Goal: Task Accomplishment & Management: Manage account settings

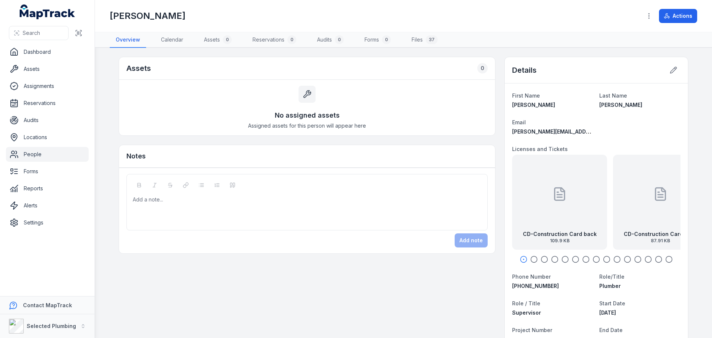
click at [545, 208] on div "CD-Construction Card back 109.9 KB" at bounding box center [559, 202] width 95 height 95
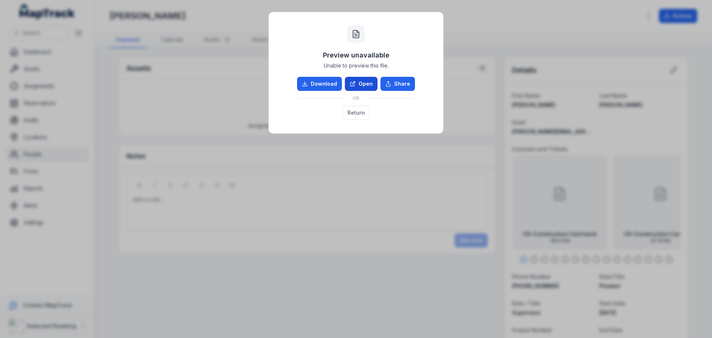
click at [360, 78] on link "Open" at bounding box center [361, 84] width 33 height 14
click at [359, 114] on button "Return" at bounding box center [356, 113] width 27 height 14
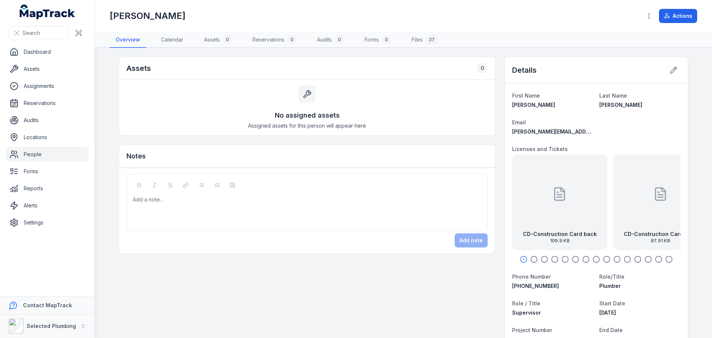
click at [641, 224] on div "CD-Construction Card front 87.91 KB" at bounding box center [660, 202] width 95 height 95
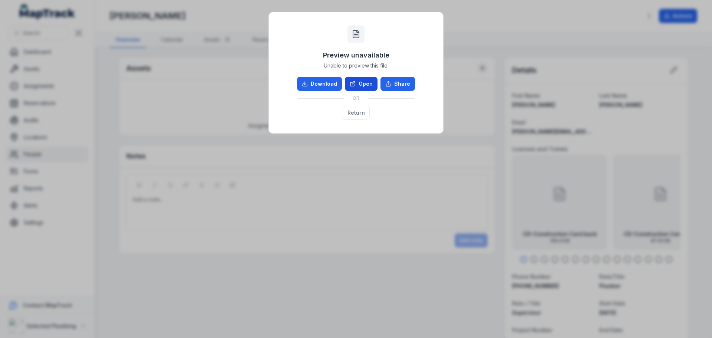
click at [362, 83] on link "Open" at bounding box center [361, 84] width 33 height 14
click at [363, 111] on button "Return" at bounding box center [356, 113] width 27 height 14
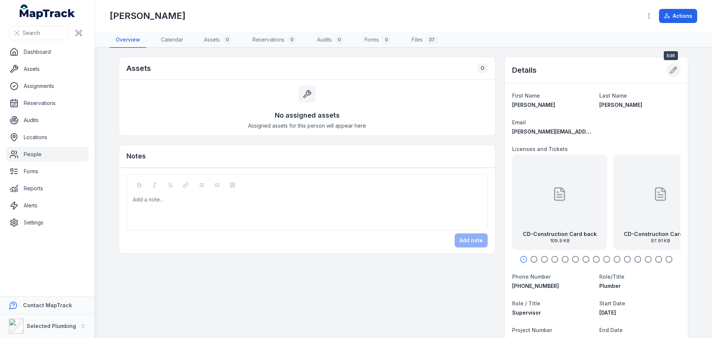
click at [671, 69] on icon at bounding box center [673, 69] width 7 height 7
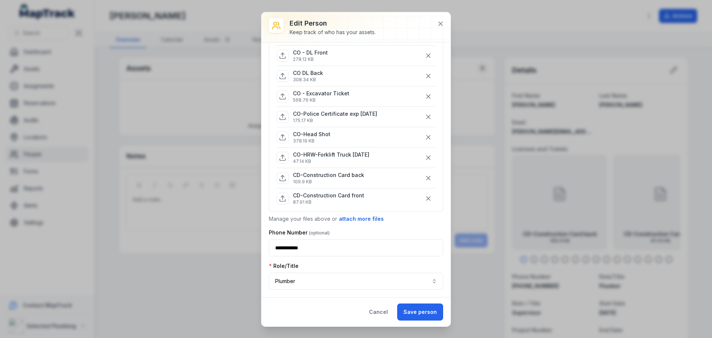
scroll to position [223, 0]
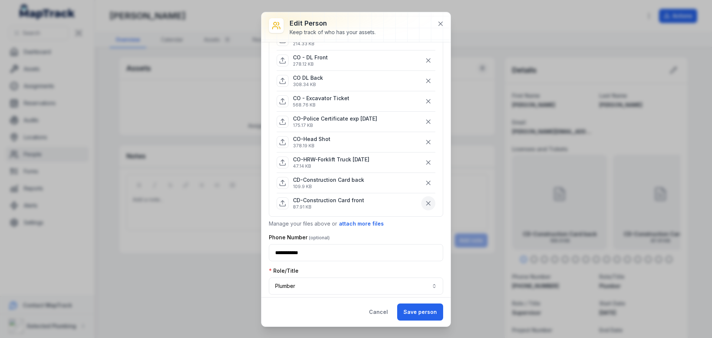
click at [425, 202] on icon "button" at bounding box center [428, 203] width 7 height 7
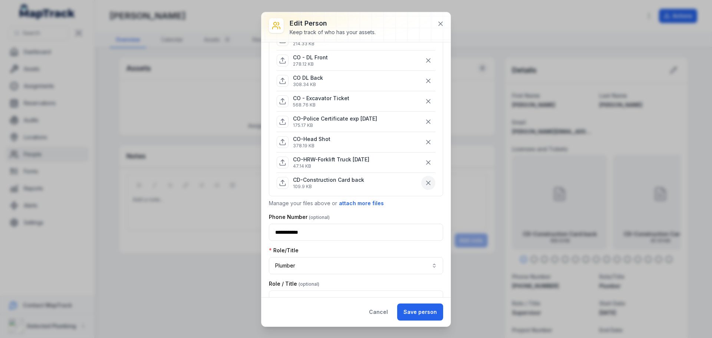
click at [425, 184] on icon "button" at bounding box center [428, 182] width 7 height 7
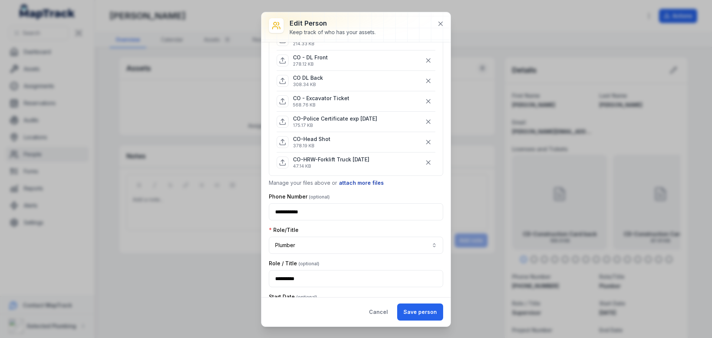
click at [365, 181] on button "attach more files" at bounding box center [362, 183] width 46 height 8
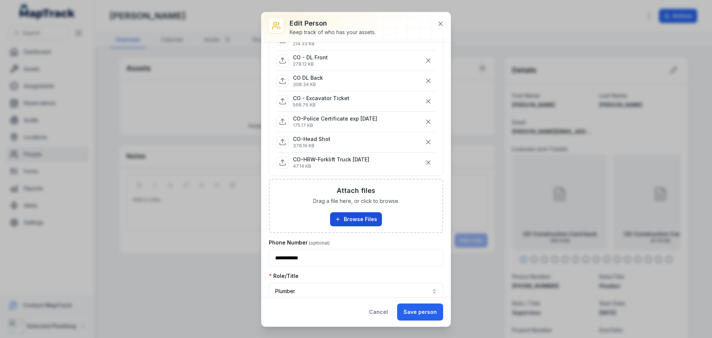
click at [349, 218] on button "Browse Files" at bounding box center [356, 219] width 52 height 14
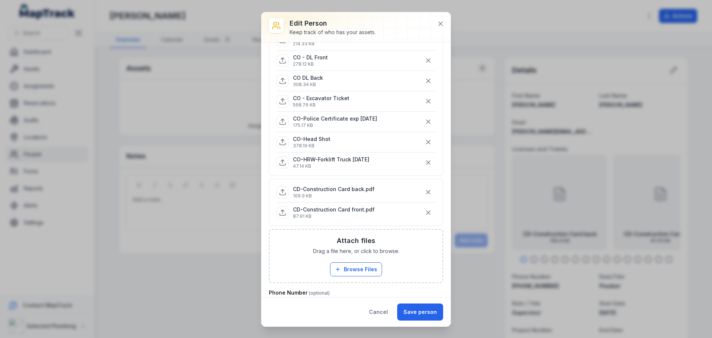
scroll to position [185, 0]
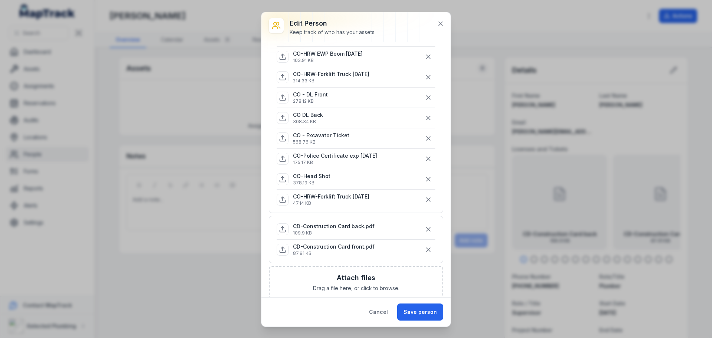
click at [369, 280] on h3 "Attach files" at bounding box center [356, 278] width 39 height 10
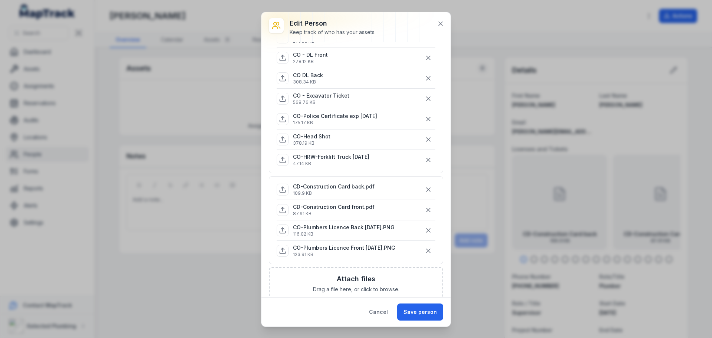
scroll to position [297, 0]
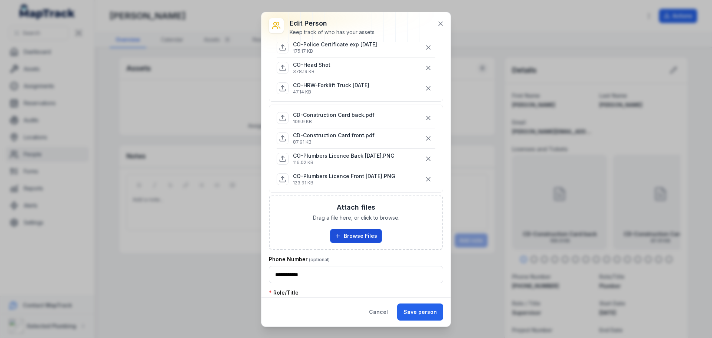
click at [361, 234] on button "Browse Files" at bounding box center [356, 236] width 52 height 14
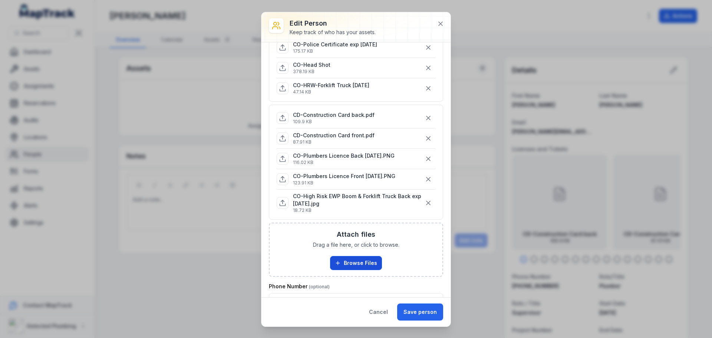
click at [342, 259] on button "Browse Files" at bounding box center [356, 263] width 52 height 14
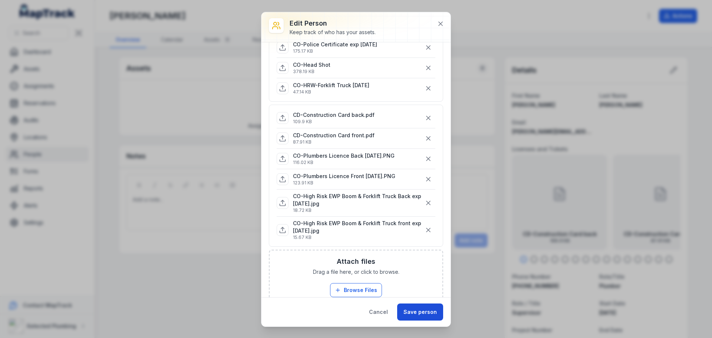
click at [417, 311] on button "Save person" at bounding box center [420, 311] width 46 height 17
